Goal: Complete application form

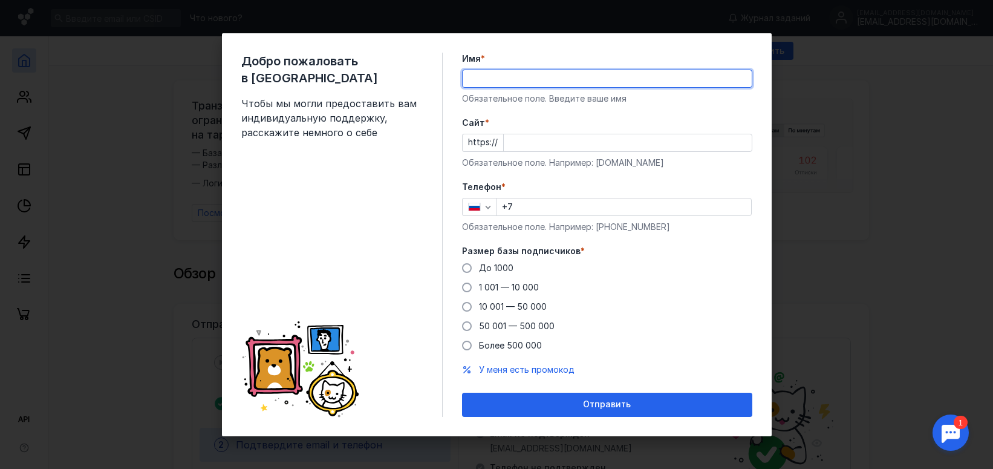
type input "Ф"
type input "[PERSON_NAME]"
click at [725, 115] on form "Имя * [PERSON_NAME] поле. Введите ваше имя [PERSON_NAME] * https:// Обязательно…" at bounding box center [607, 235] width 290 height 364
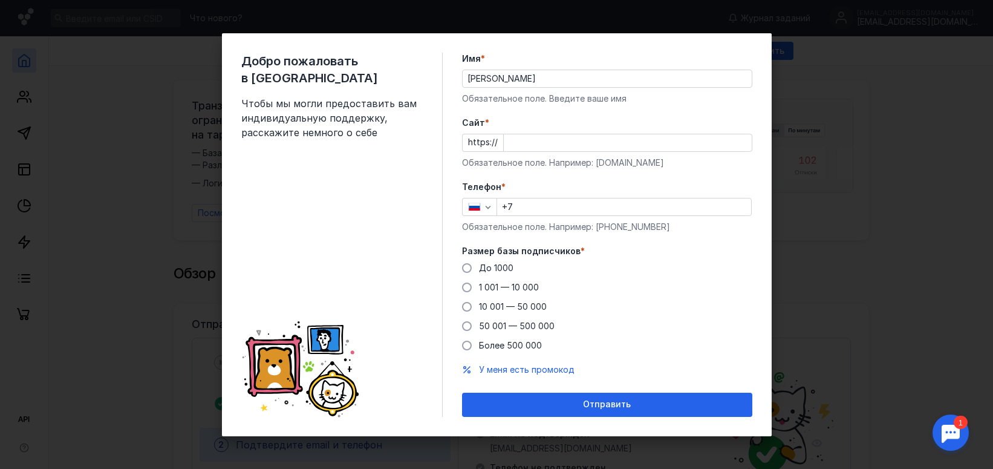
click at [747, 162] on div "Обязательное поле. Например: [DOMAIN_NAME]" at bounding box center [607, 163] width 290 height 12
click at [708, 175] on form "Имя * [PERSON_NAME] поле. Введите ваше имя [PERSON_NAME] * https:// Обязательно…" at bounding box center [607, 235] width 290 height 364
click at [445, 172] on div "Добро пожаловать в Sendsay Чтобы мы могли предоставить вам индивидуальную подде…" at bounding box center [497, 234] width 550 height 403
click at [440, 182] on div "Добро пожаловать в Sendsay Чтобы мы могли предоставить вам индивидуальную подде…" at bounding box center [341, 235] width 201 height 364
click at [814, 124] on div "Добро пожаловать в Sendsay Чтобы мы могли предоставить вам индивидуальную подде…" at bounding box center [496, 234] width 993 height 469
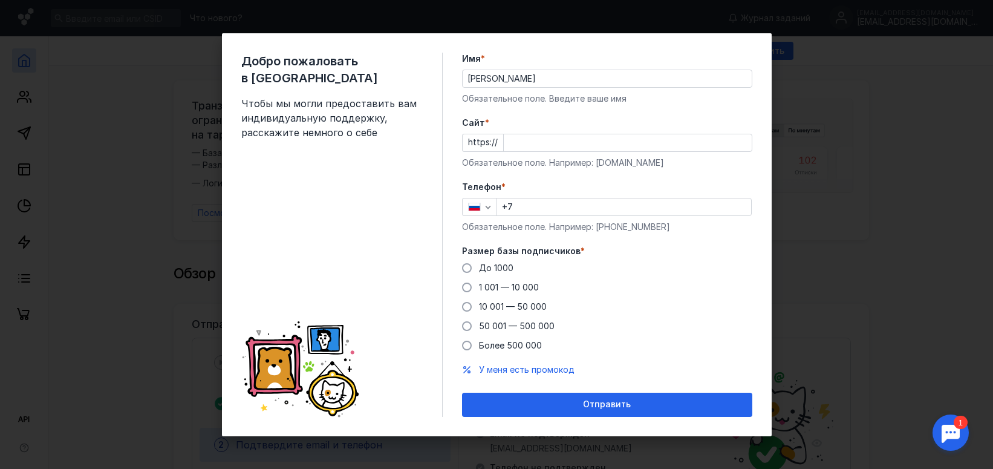
click at [606, 77] on input "[PERSON_NAME]" at bounding box center [607, 78] width 289 height 17
click at [674, 107] on form "Имя * [PERSON_NAME] поле. Введите ваше имя [PERSON_NAME] * https:// Обязательно…" at bounding box center [607, 235] width 290 height 364
click at [448, 160] on div "Добро пожаловать в Sendsay Чтобы мы могли предоставить вам индивидуальную подде…" at bounding box center [497, 234] width 550 height 403
type input "ф"
type input "[DOMAIN_NAME]"
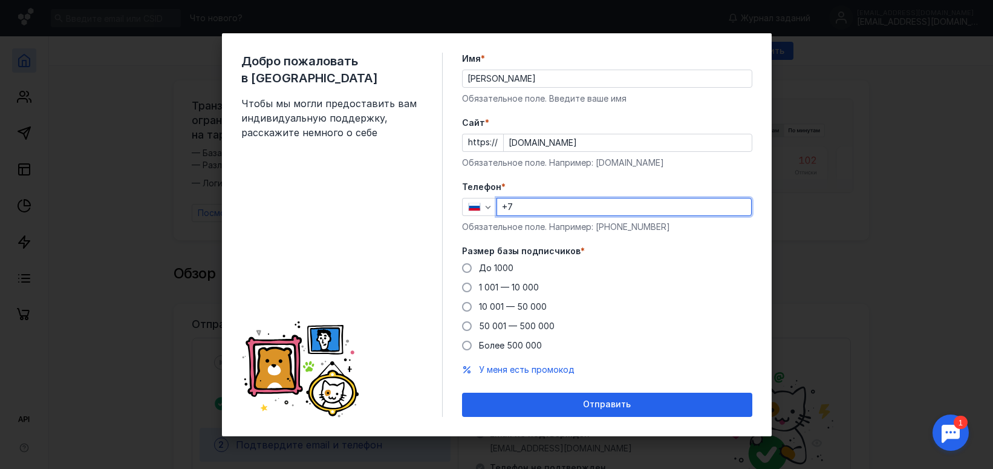
click at [522, 201] on input "+7" at bounding box center [624, 206] width 254 height 17
type input "[PHONE_NUMBER]"
click at [600, 252] on label "Размер базы подписчиков *" at bounding box center [607, 251] width 290 height 12
click at [470, 267] on span at bounding box center [467, 268] width 10 height 10
click at [0, 0] on input "До 1000" at bounding box center [0, 0] width 0 height 0
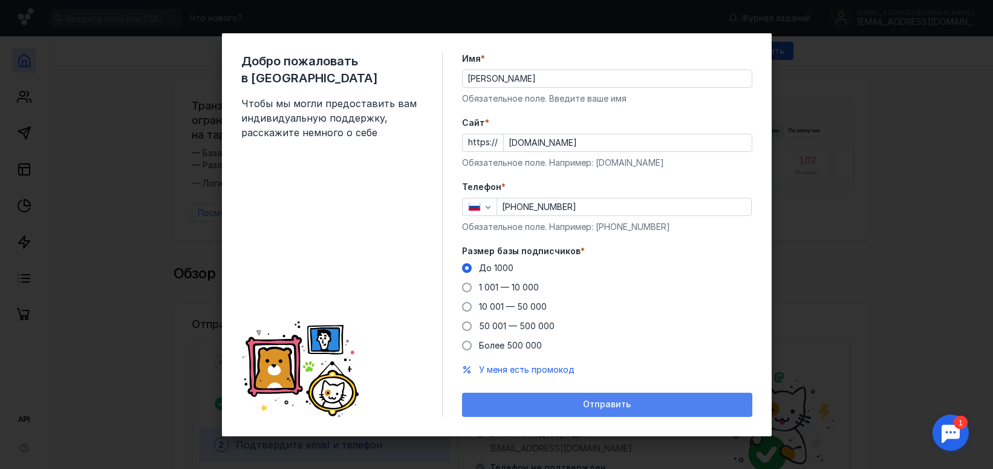
click at [614, 410] on div "Отправить" at bounding box center [607, 405] width 290 height 24
